Goal: Task Accomplishment & Management: Use online tool/utility

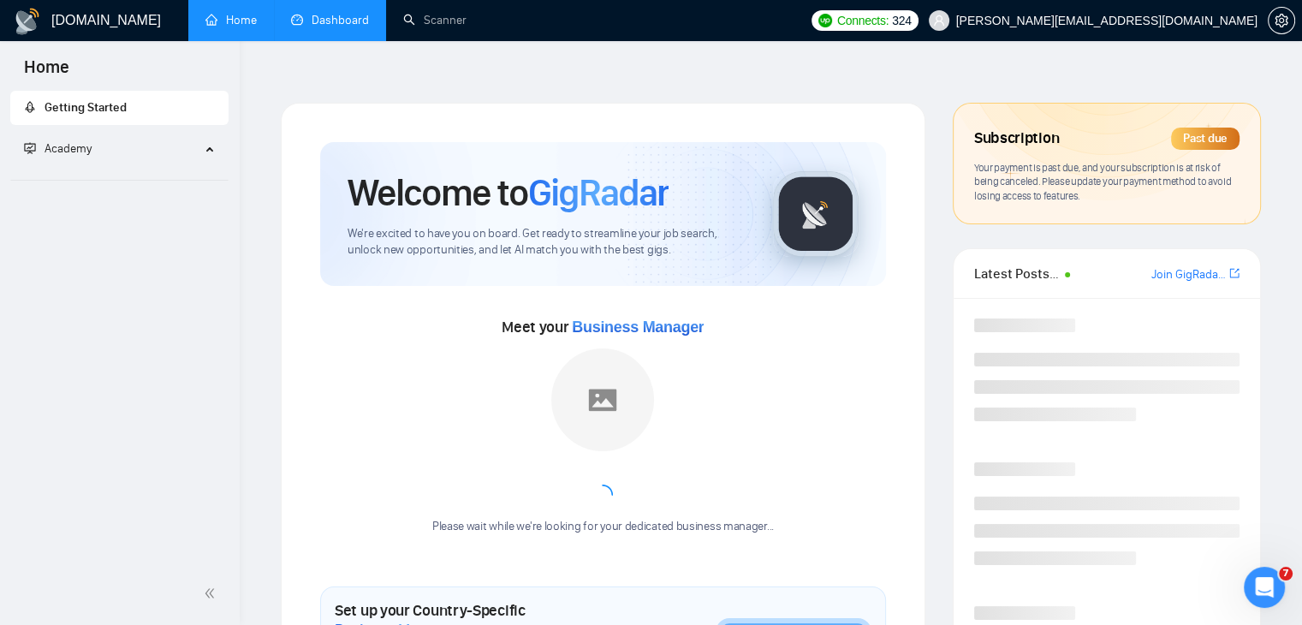
click at [344, 18] on link "Dashboard" at bounding box center [330, 20] width 78 height 15
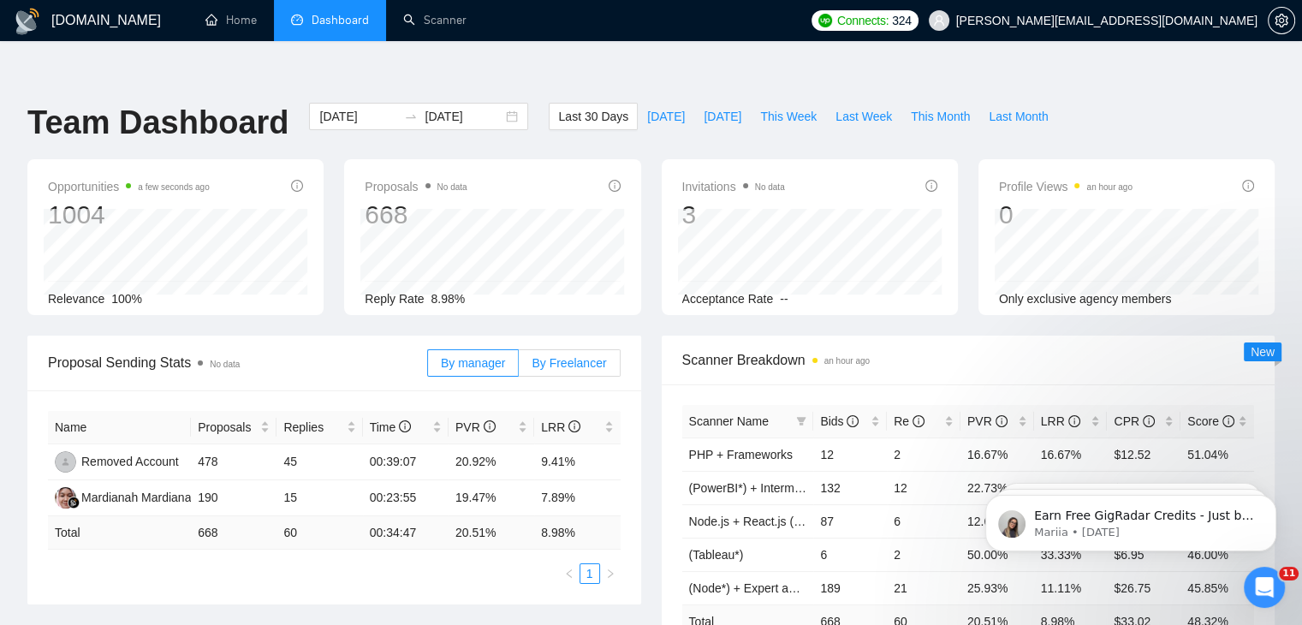
click at [594, 349] on label "By Freelancer" at bounding box center [569, 362] width 101 height 27
click at [519, 367] on input "By Freelancer" at bounding box center [519, 367] width 0 height 0
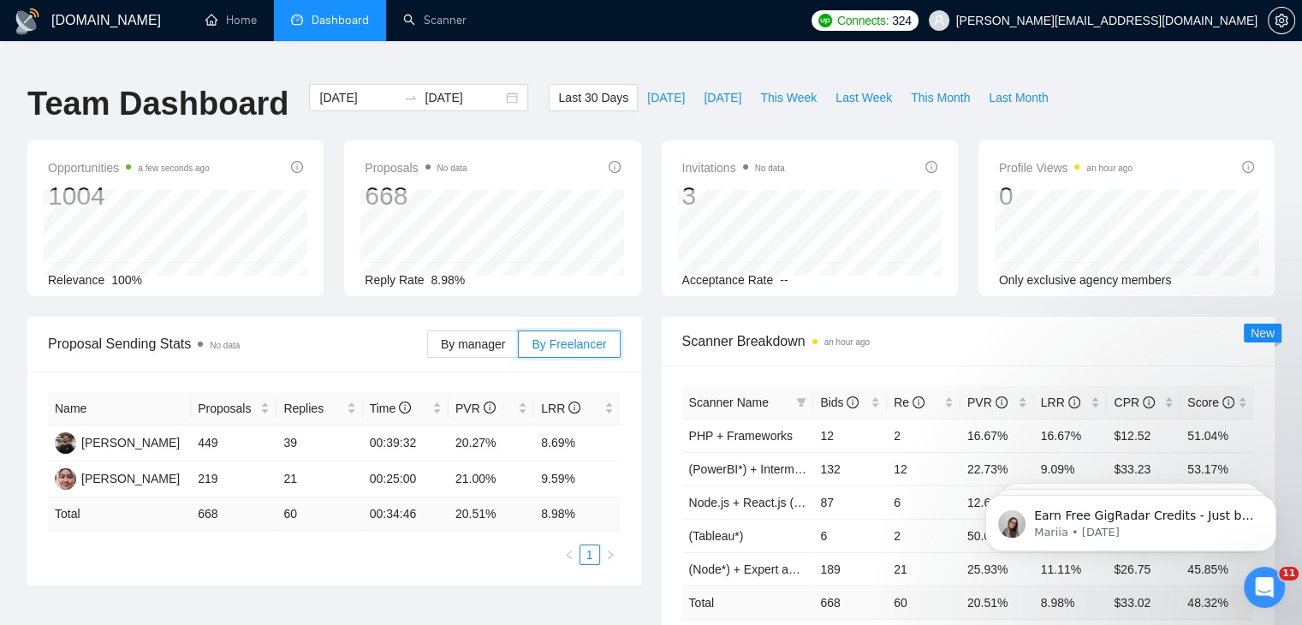
scroll to position [20, 0]
click at [654, 87] on span "Today" at bounding box center [666, 96] width 38 height 19
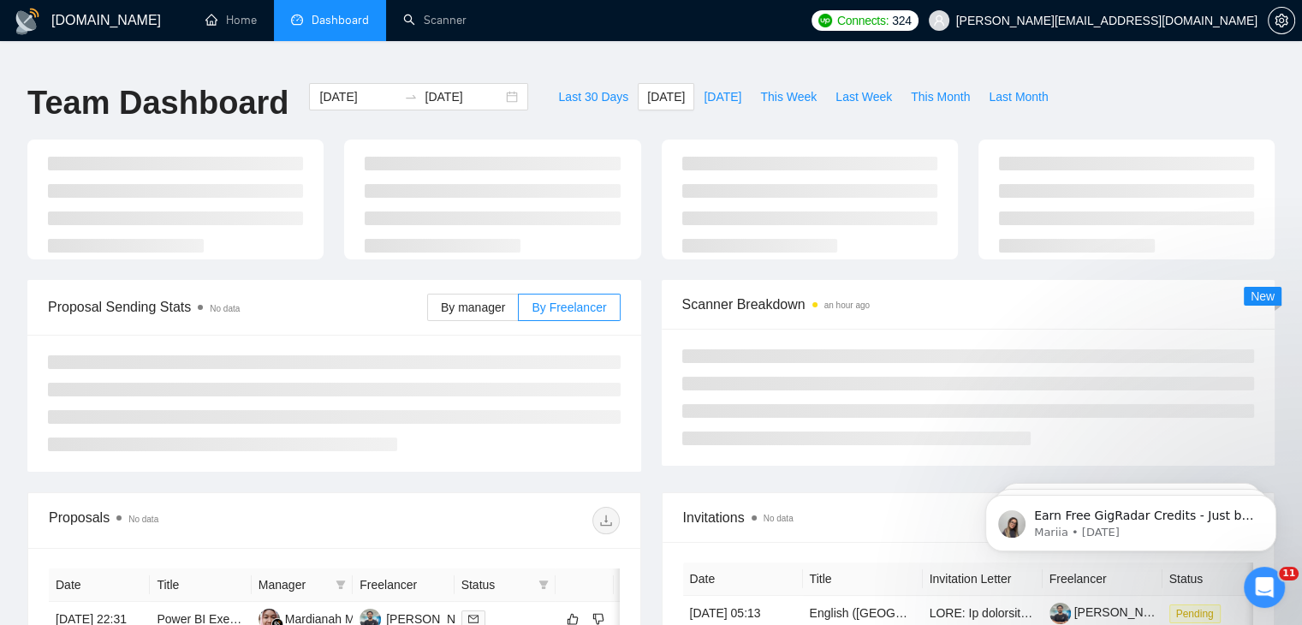
type input "2025-08-18"
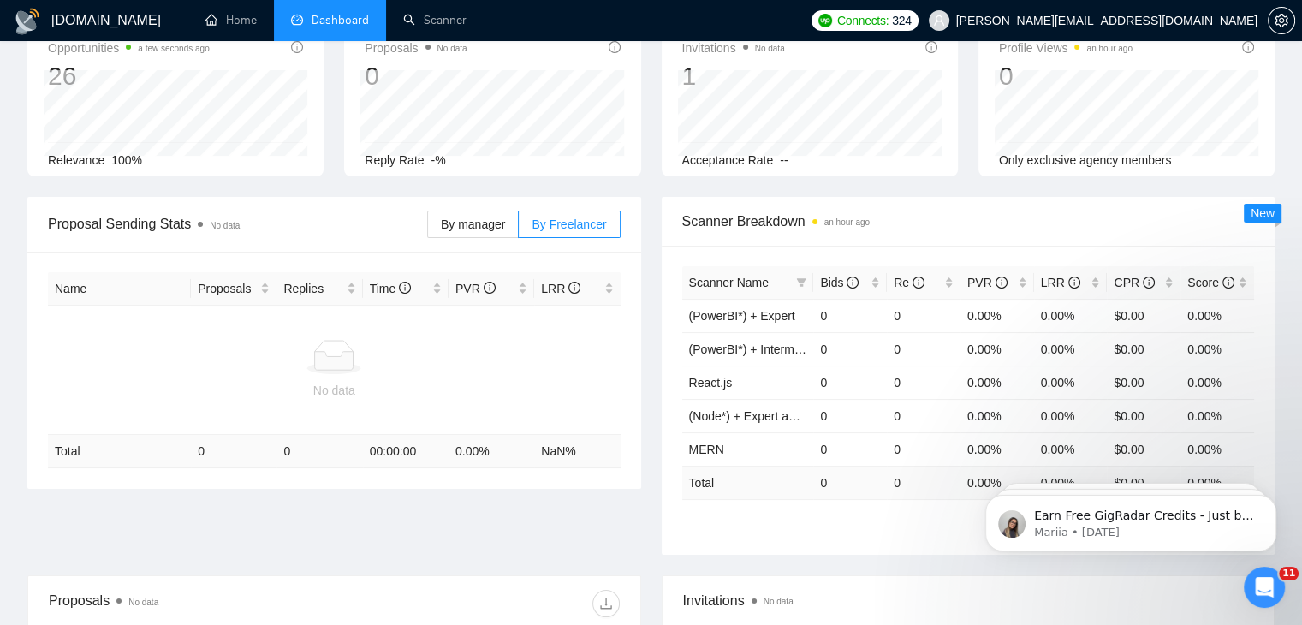
scroll to position [140, 0]
